Goal: Download file/media

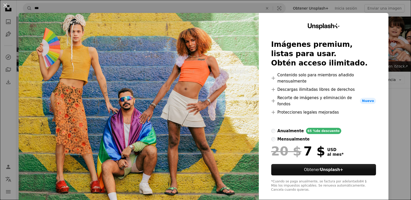
scroll to position [3069, 0]
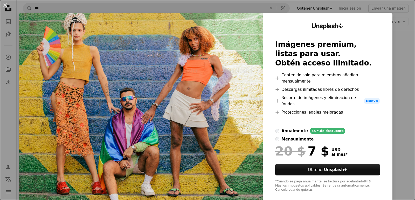
click at [400, 27] on div "An X shape Unsplash+ Imágenes premium, listas para usar. Obtén acceso ilimitado…" at bounding box center [207, 100] width 415 height 200
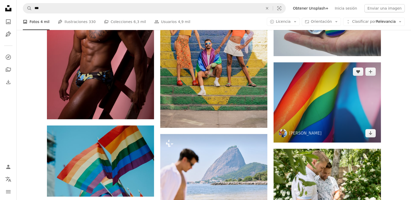
scroll to position [3121, 0]
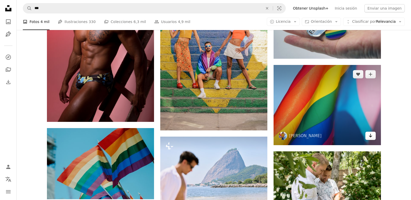
click at [368, 137] on link "Arrow pointing down" at bounding box center [370, 136] width 10 height 8
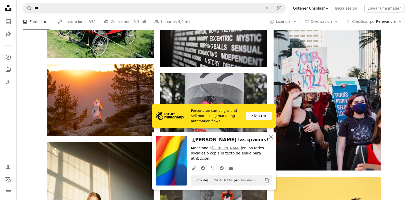
scroll to position [3354, 0]
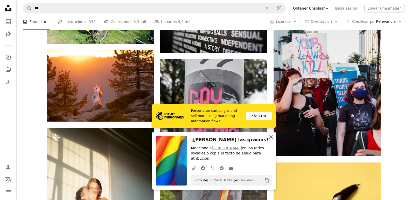
click at [273, 141] on icon "An X shape" at bounding box center [271, 137] width 6 height 6
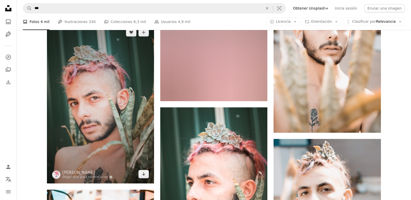
scroll to position [5403, 0]
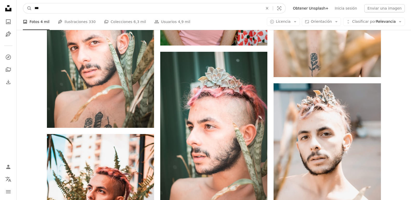
click at [53, 11] on input "***" at bounding box center [146, 8] width 229 height 10
type input "*******"
click button "A magnifying glass" at bounding box center [27, 8] width 9 height 10
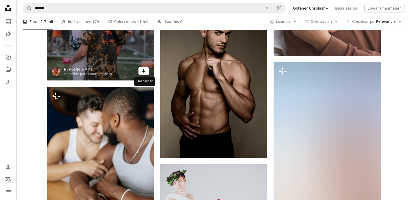
scroll to position [622, 0]
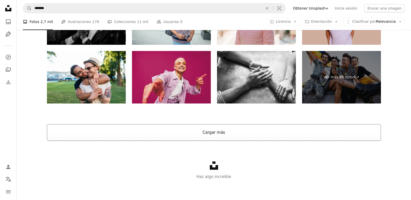
click at [233, 130] on button "Cargar más" at bounding box center [214, 132] width 334 height 17
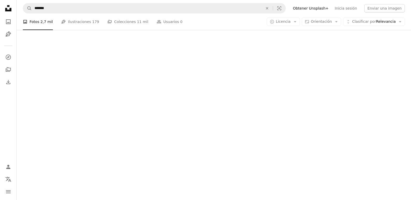
scroll to position [1229, 0]
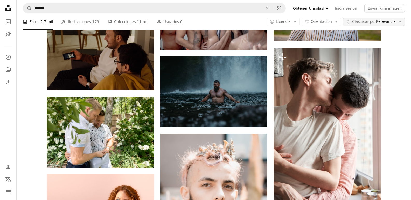
click at [376, 20] on span "Clasificar por" at bounding box center [364, 21] width 24 height 4
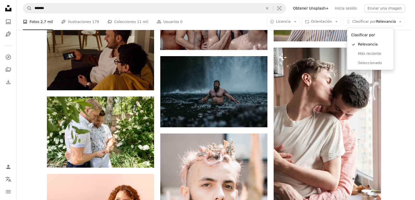
click at [318, 22] on body "Unsplash logo Página de inicio de Unsplash A photo Pen Tool A compass A stack o…" at bounding box center [205, 100] width 411 height 200
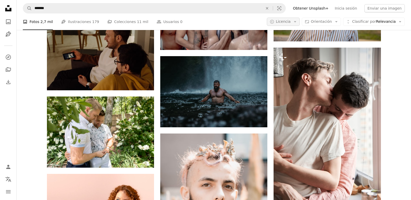
click at [297, 23] on icon "Arrow down" at bounding box center [295, 21] width 5 height 5
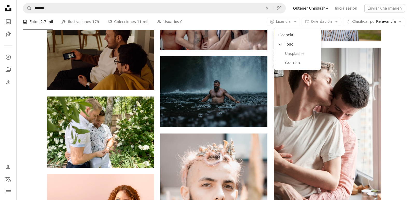
click at [319, 67] on div "Licencia A checkmark Todo Unsplash+ Gratuita" at bounding box center [297, 49] width 47 height 42
click at [310, 64] on span "Gratuita" at bounding box center [301, 63] width 32 height 5
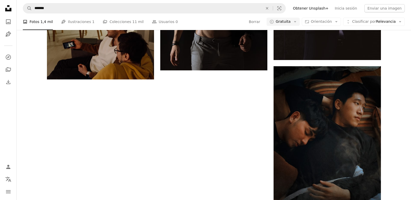
scroll to position [104, 0]
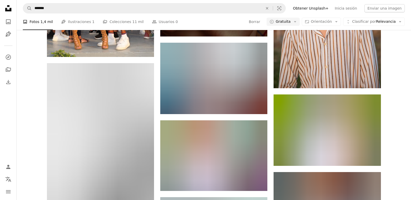
scroll to position [14001, 0]
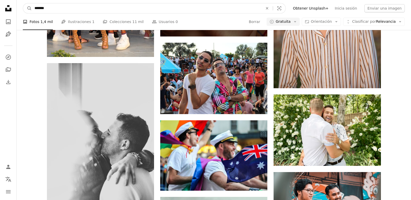
click at [52, 4] on input "*******" at bounding box center [146, 8] width 229 height 10
type input "*"
type input "**********"
click at [23, 3] on button "A magnifying glass" at bounding box center [27, 8] width 9 height 10
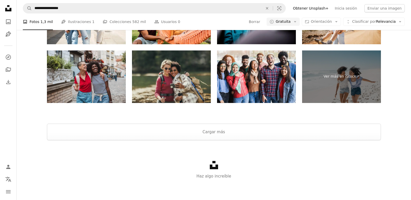
scroll to position [181, 0]
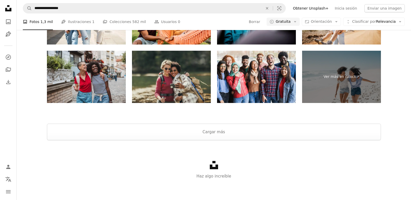
scroll to position [726, 0]
click at [215, 141] on button "Cargar más" at bounding box center [214, 132] width 334 height 17
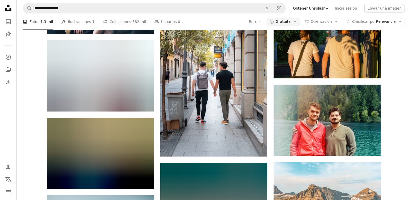
scroll to position [1037, 0]
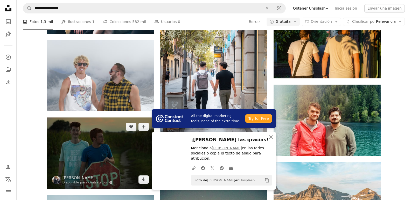
scroll to position [1219, 0]
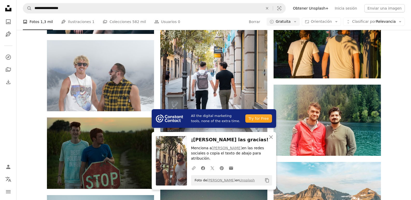
click at [385, 141] on div "A heart A plus sign [PERSON_NAME] Arrow pointing down A heart A plus sign amirg…" at bounding box center [214, 78] width 346 height 2356
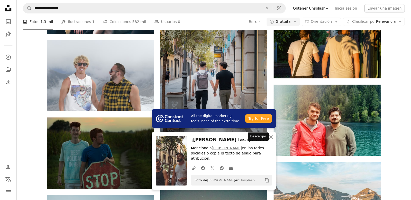
scroll to position [1270, 0]
click at [255, 144] on icon "Arrow pointing down" at bounding box center [257, 147] width 4 height 6
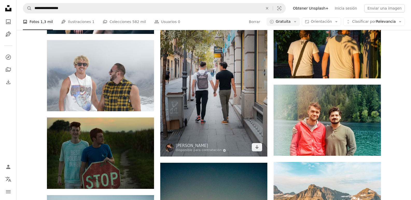
scroll to position [1374, 0]
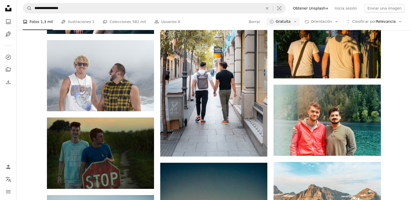
scroll to position [6663, 0]
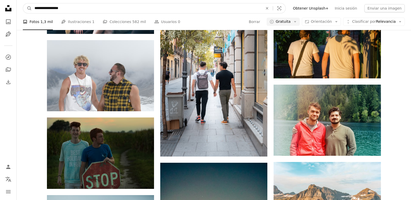
click at [91, 10] on input "**********" at bounding box center [146, 8] width 229 height 10
type input "*********"
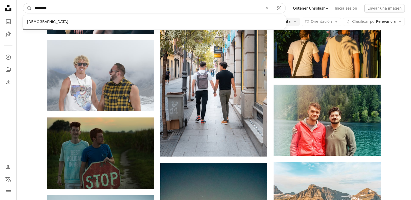
click button "A magnifying glass" at bounding box center [27, 8] width 9 height 10
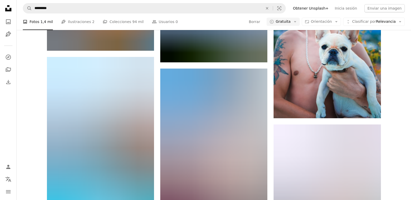
scroll to position [5282, 0]
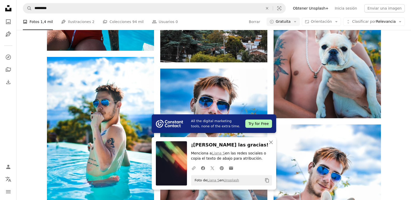
scroll to position [5542, 0]
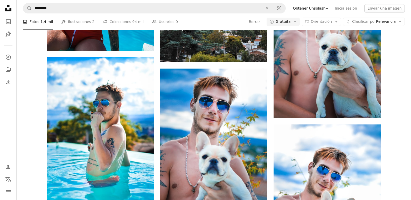
scroll to position [6605, 0]
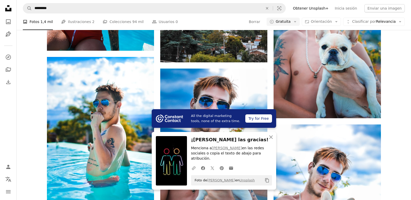
scroll to position [6994, 0]
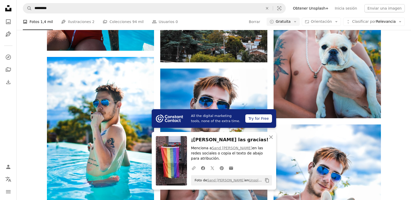
scroll to position [7046, 0]
drag, startPoint x: 372, startPoint y: 140, endPoint x: 360, endPoint y: 136, distance: 12.0
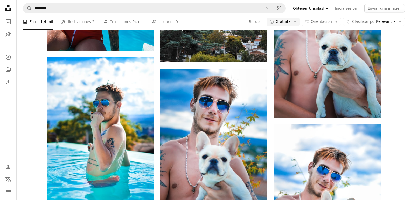
scroll to position [9042, 0]
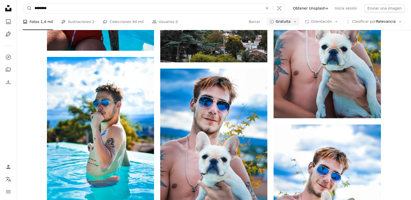
click at [107, 11] on input "*********" at bounding box center [146, 8] width 229 height 10
type input "**********"
click button "A magnifying glass" at bounding box center [27, 8] width 9 height 10
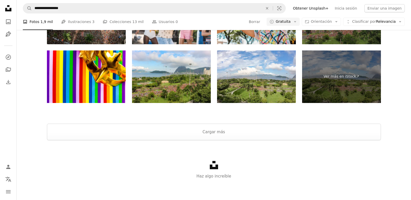
scroll to position [104, 0]
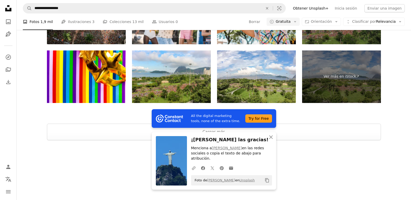
scroll to position [233, 0]
click at [267, 143] on button "An X shape Cerrar" at bounding box center [271, 137] width 10 height 10
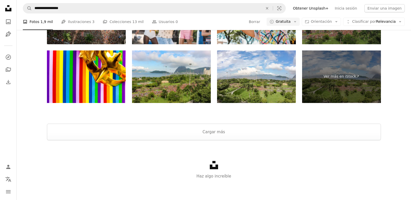
scroll to position [804, 0]
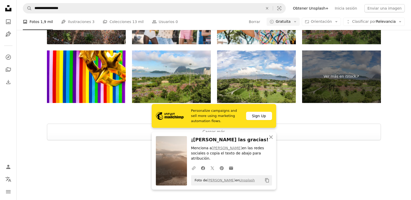
scroll to position [959, 0]
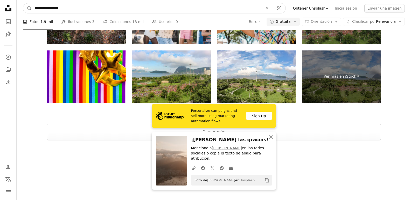
click at [95, 10] on input "**********" at bounding box center [146, 8] width 229 height 10
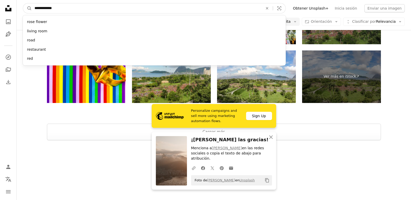
type input "**********"
click button "A magnifying glass" at bounding box center [27, 8] width 9 height 10
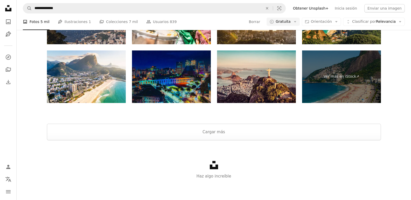
scroll to position [207, 0]
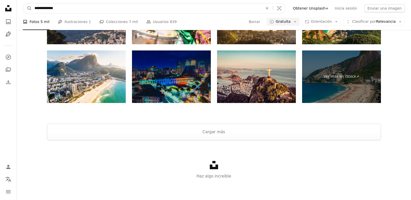
click at [122, 7] on input "**********" at bounding box center [146, 8] width 229 height 10
type input "**********"
click button "A magnifying glass" at bounding box center [27, 8] width 9 height 10
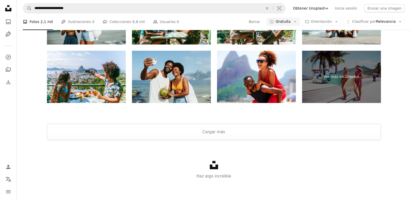
scroll to position [52, 0]
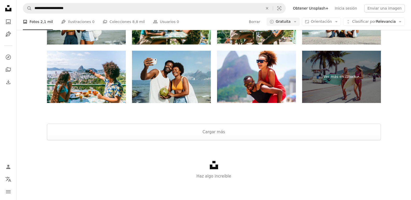
click at [205, 133] on button "Cargar más" at bounding box center [214, 132] width 334 height 17
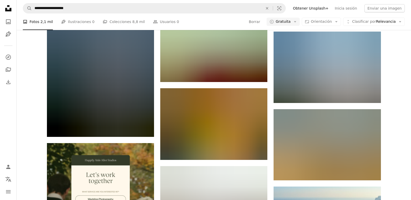
scroll to position [2480, 0]
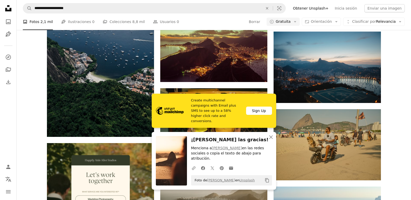
scroll to position [2636, 0]
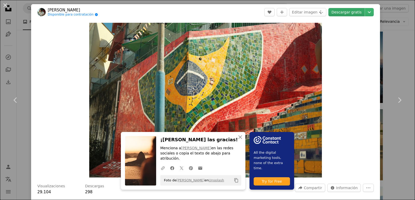
click at [344, 13] on link "Descargar gratis" at bounding box center [346, 12] width 36 height 8
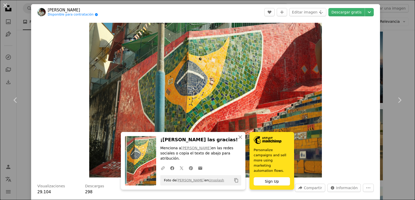
click at [388, 69] on div "An X shape Chevron left Chevron right An X shape Cerrar ¡Dale las gracias! Menc…" at bounding box center [207, 100] width 415 height 200
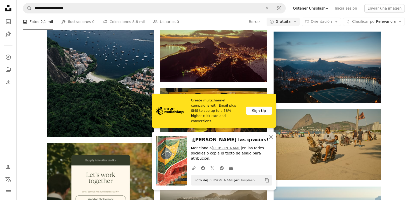
scroll to position [2765, 0]
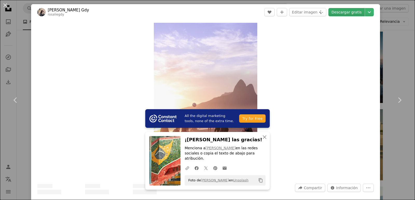
click at [341, 11] on link "Descargar gratis" at bounding box center [346, 12] width 36 height 8
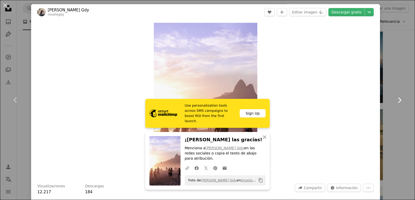
drag, startPoint x: 389, startPoint y: 101, endPoint x: 388, endPoint y: 108, distance: 6.8
click at [389, 101] on link "Chevron right" at bounding box center [399, 100] width 31 height 50
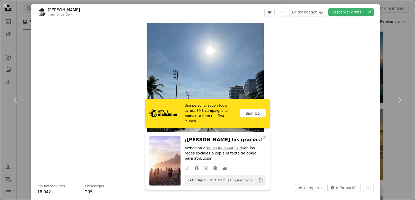
click at [390, 130] on div "An X shape Chevron left Chevron right Use personalization tools across SMS camp…" at bounding box center [207, 100] width 415 height 200
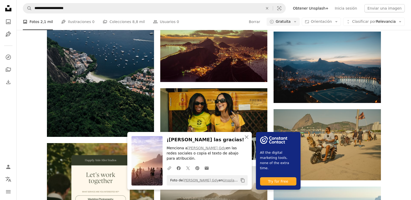
scroll to position [2895, 0]
click at [244, 141] on icon "An X shape" at bounding box center [246, 137] width 6 height 6
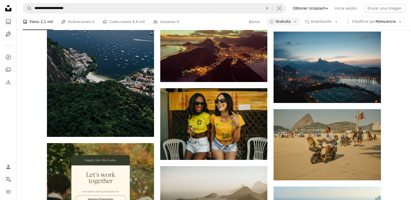
scroll to position [3206, 0]
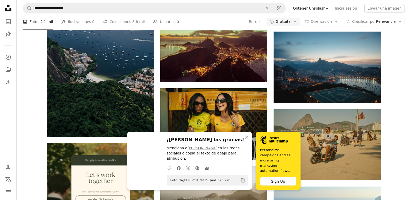
scroll to position [3310, 0]
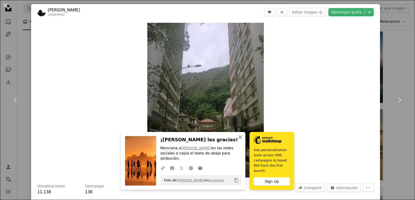
click at [240, 141] on icon "An X shape" at bounding box center [240, 137] width 6 height 6
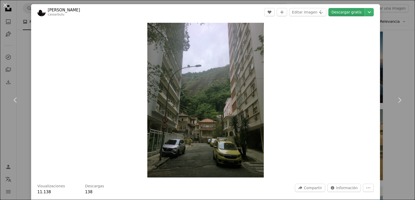
click at [344, 11] on link "Descargar gratis" at bounding box center [346, 12] width 36 height 8
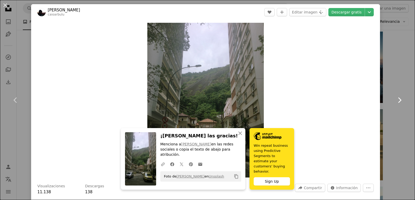
click at [392, 86] on link "Chevron right" at bounding box center [399, 100] width 31 height 50
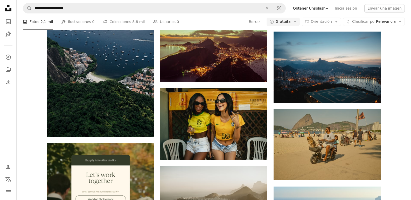
scroll to position [4114, 0]
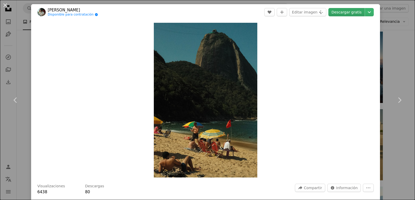
click at [340, 9] on link "Descargar gratis" at bounding box center [346, 12] width 36 height 8
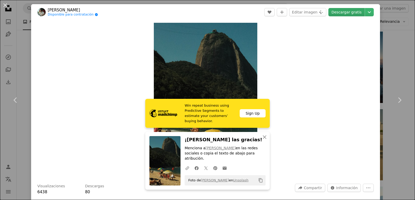
click at [341, 13] on link "Descargar gratis" at bounding box center [346, 12] width 36 height 8
click at [390, 76] on link "Chevron right" at bounding box center [399, 100] width 31 height 50
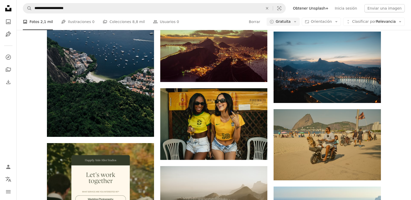
scroll to position [4632, 0]
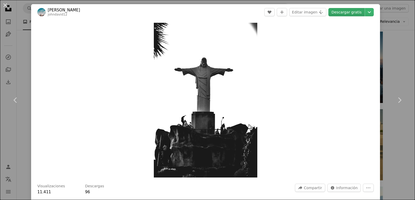
click at [348, 11] on link "Descargar gratis" at bounding box center [346, 12] width 36 height 8
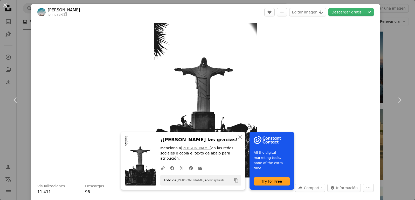
click at [391, 69] on div "An X shape Chevron left Chevron right An X shape Cerrar ¡Dale las gracias! Menc…" at bounding box center [207, 100] width 415 height 200
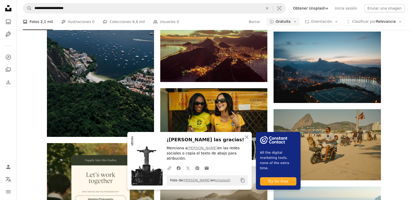
scroll to position [4917, 0]
click at [248, 141] on icon "An X shape" at bounding box center [246, 137] width 6 height 6
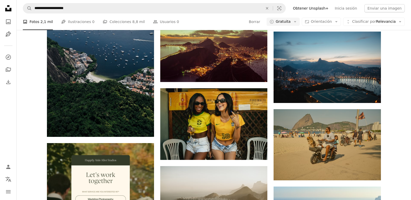
scroll to position [6992, 0]
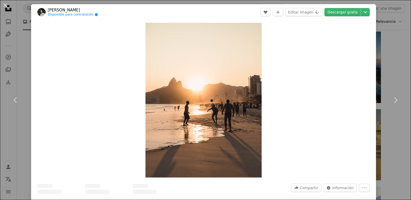
click at [336, 13] on link "Descargar gratis" at bounding box center [342, 12] width 36 height 8
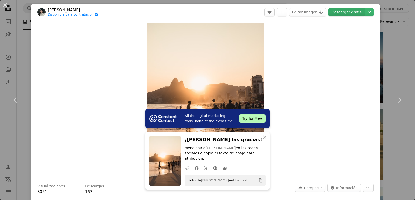
click at [348, 11] on link "Descargar gratis" at bounding box center [346, 12] width 36 height 8
click at [386, 81] on link "Chevron right" at bounding box center [399, 100] width 31 height 50
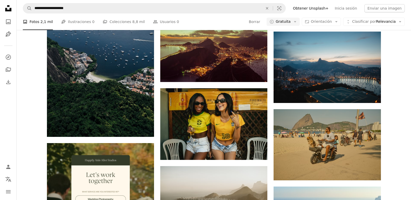
scroll to position [11347, 0]
